Goal: Information Seeking & Learning: Learn about a topic

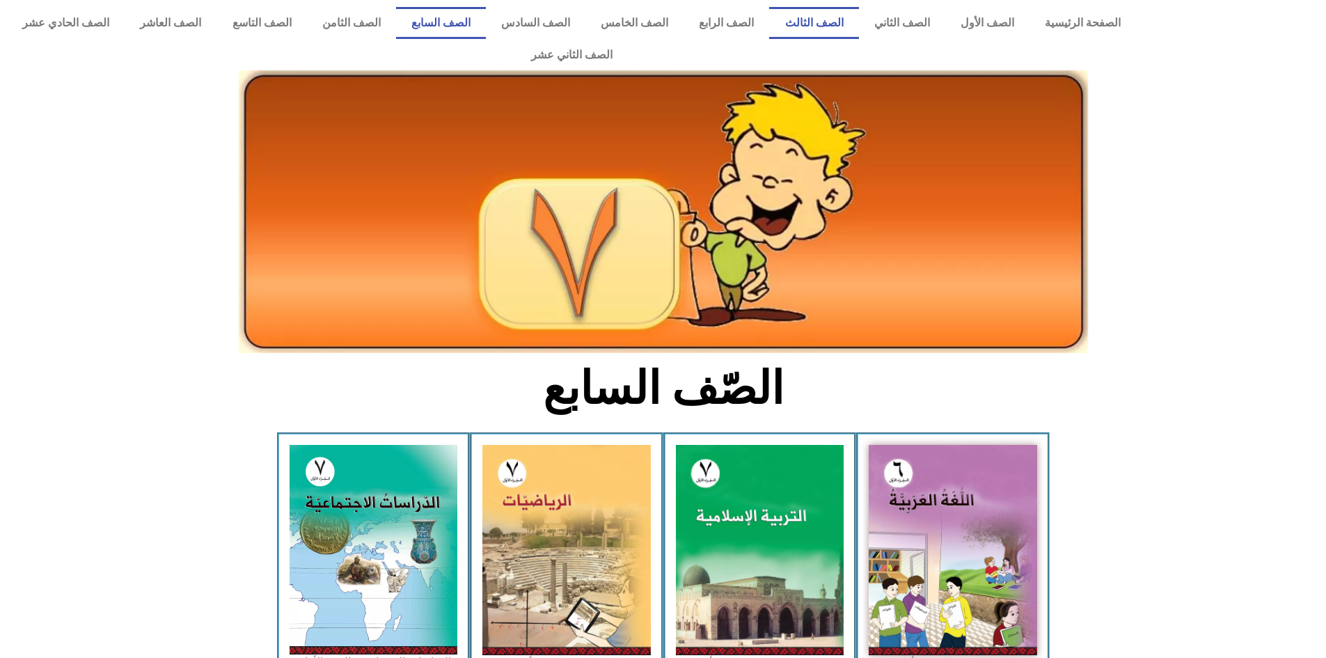
click at [842, 24] on link "الصف الثالث" at bounding box center [813, 23] width 89 height 32
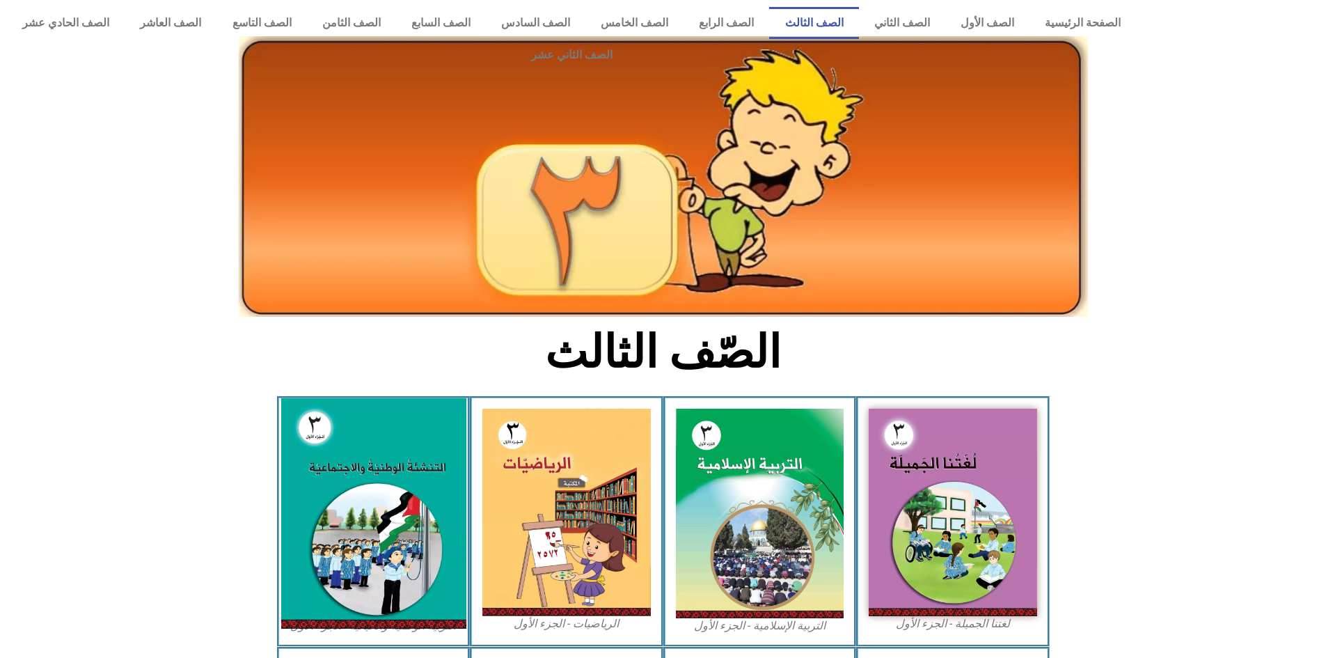
click at [360, 460] on img at bounding box center [373, 513] width 185 height 230
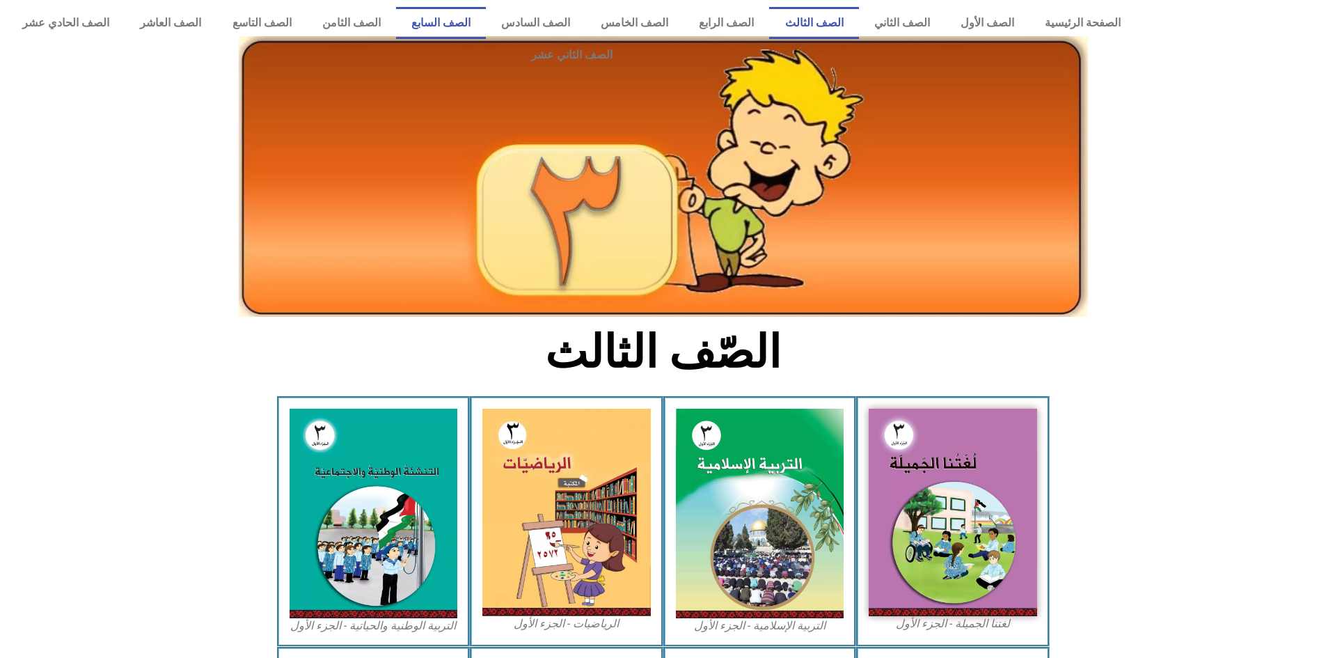
click at [486, 13] on link "الصف السابع" at bounding box center [441, 23] width 90 height 32
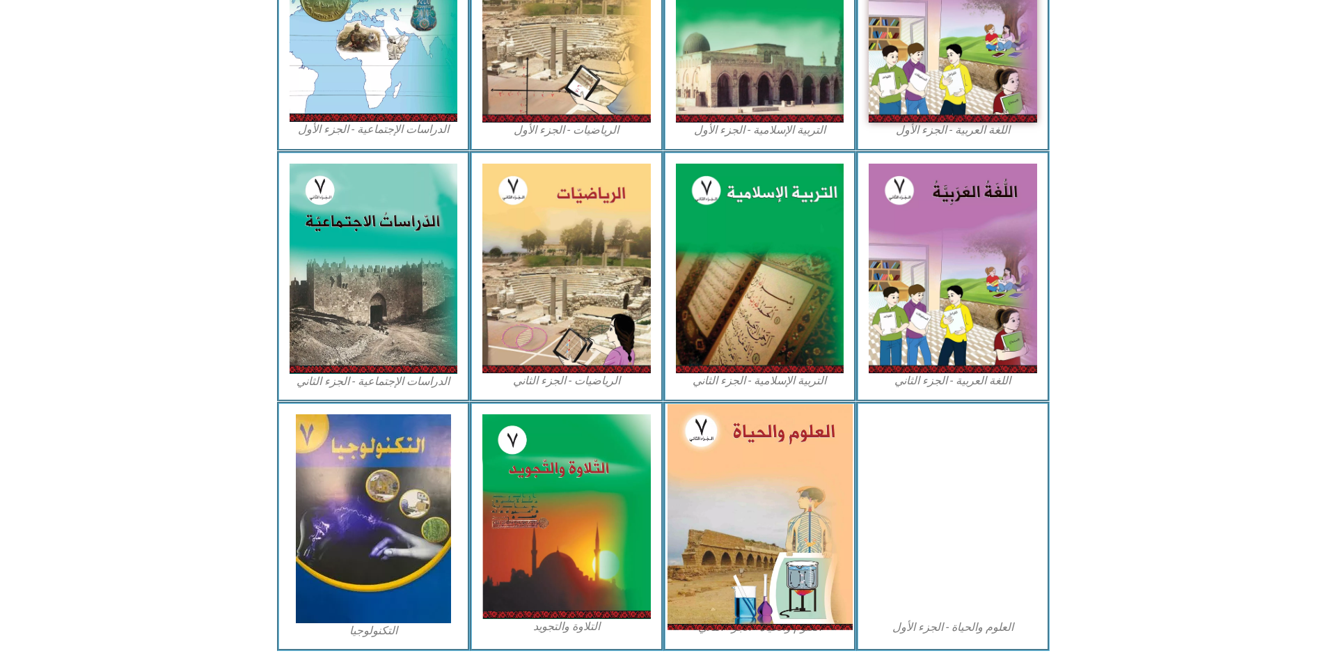
scroll to position [553, 0]
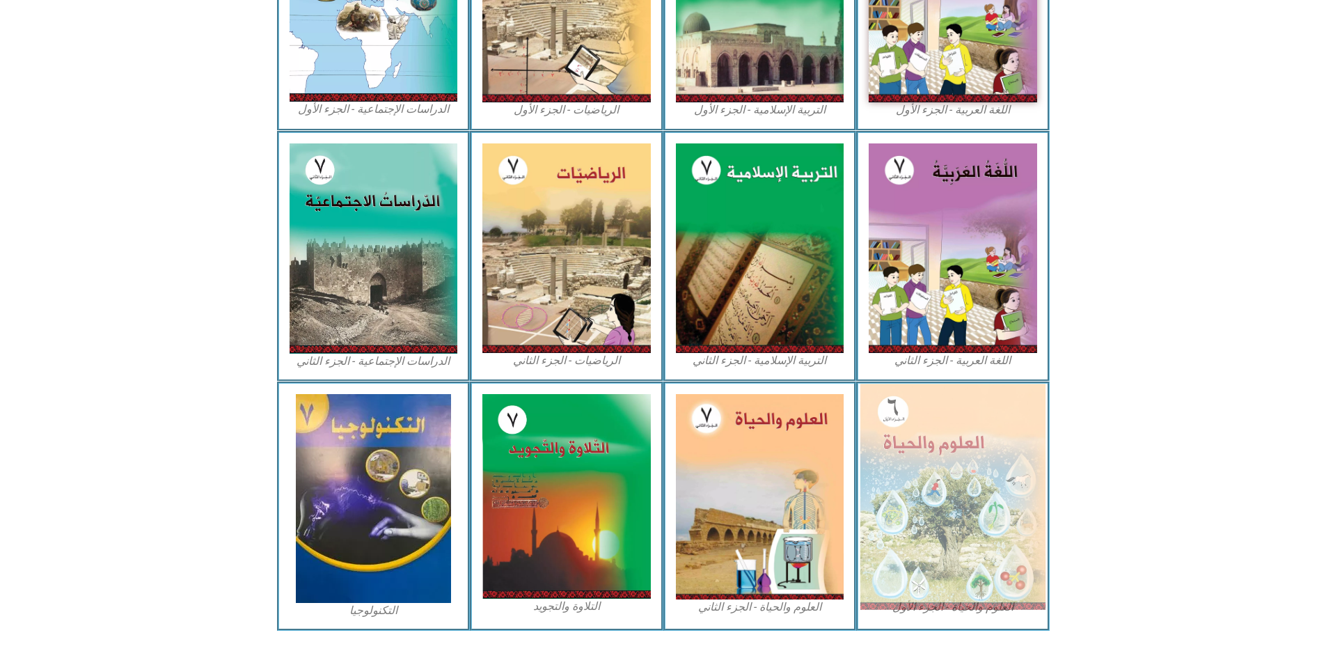
click at [1002, 459] on img at bounding box center [952, 497] width 185 height 226
